Goal: Navigation & Orientation: Understand site structure

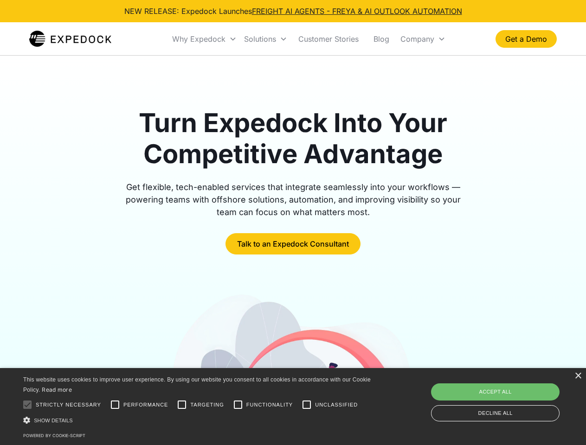
click at [204, 39] on div "Why Expedock" at bounding box center [198, 38] width 53 height 9
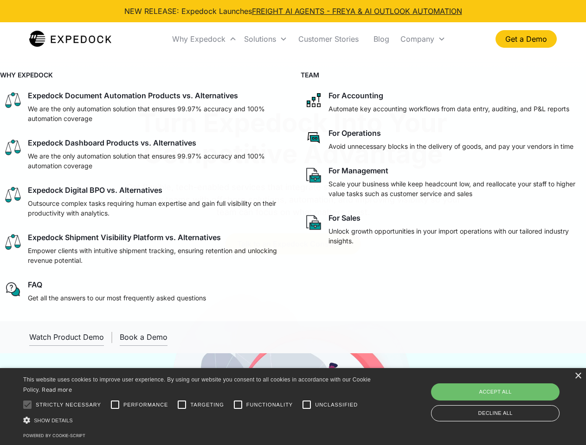
click at [265, 39] on div "Solutions" at bounding box center [260, 38] width 32 height 9
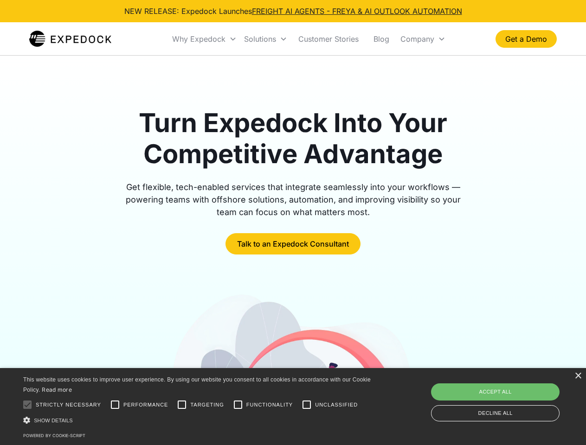
click at [422, 39] on div "Company" at bounding box center [417, 38] width 34 height 9
click at [27, 405] on div at bounding box center [27, 405] width 19 height 19
click at [115, 405] on input "Performance" at bounding box center [115, 405] width 19 height 19
checkbox input "true"
click at [182, 405] on input "Targeting" at bounding box center [181, 405] width 19 height 19
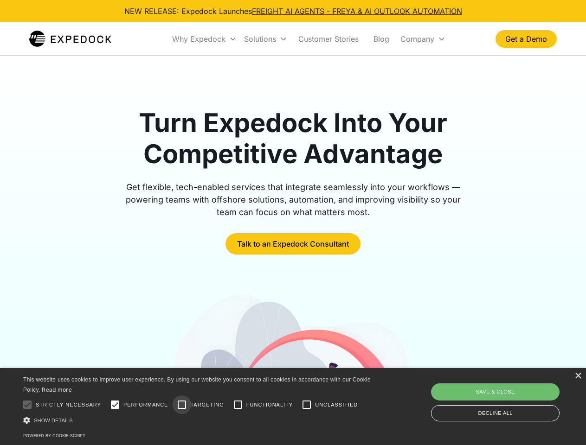
checkbox input "true"
click at [238, 405] on input "Functionality" at bounding box center [238, 405] width 19 height 19
checkbox input "true"
click at [306, 405] on input "Unclassified" at bounding box center [306, 405] width 19 height 19
checkbox input "true"
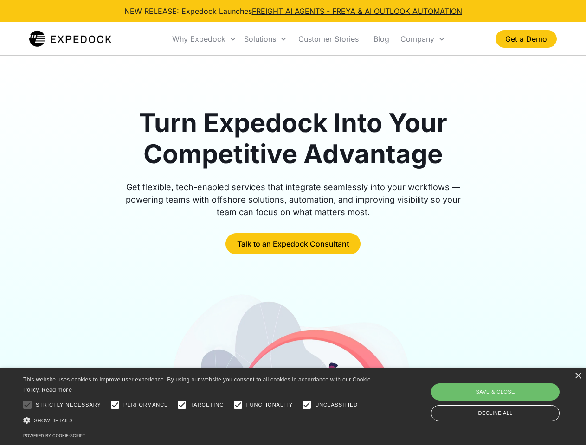
click at [198, 420] on div "Show details Hide details" at bounding box center [198, 420] width 351 height 10
